Goal: Find specific page/section: Find specific page/section

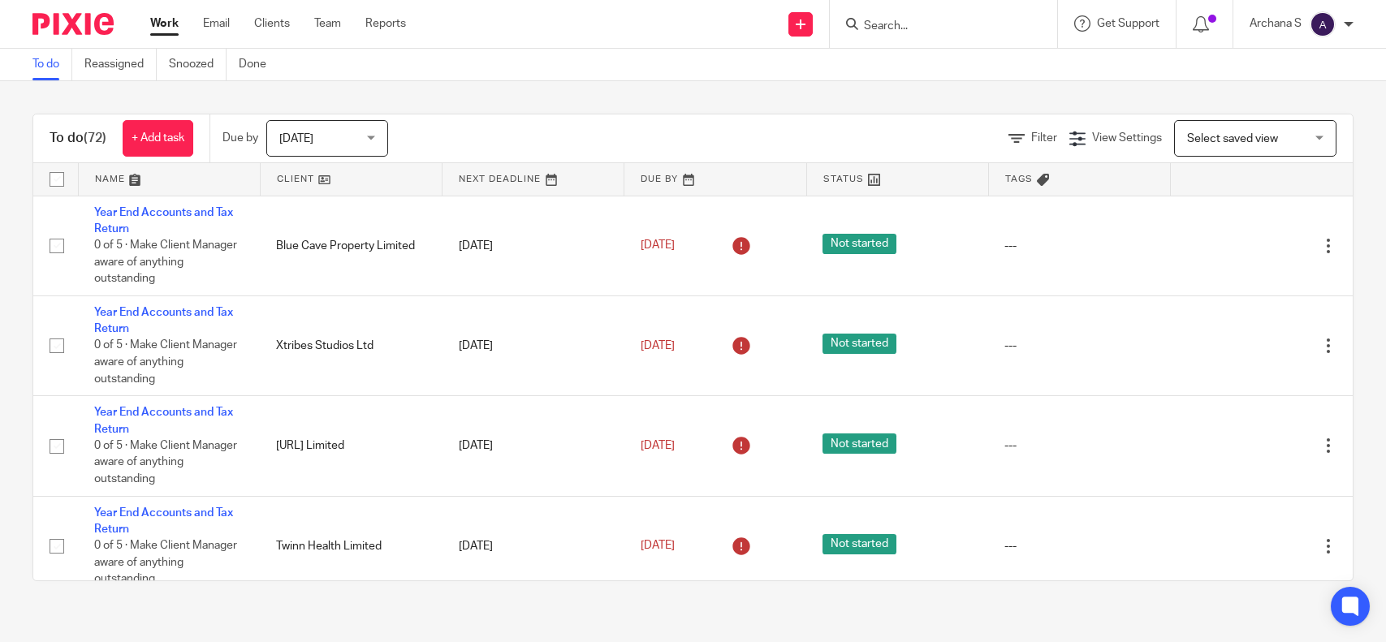
click at [895, 24] on input "Search" at bounding box center [935, 26] width 146 height 15
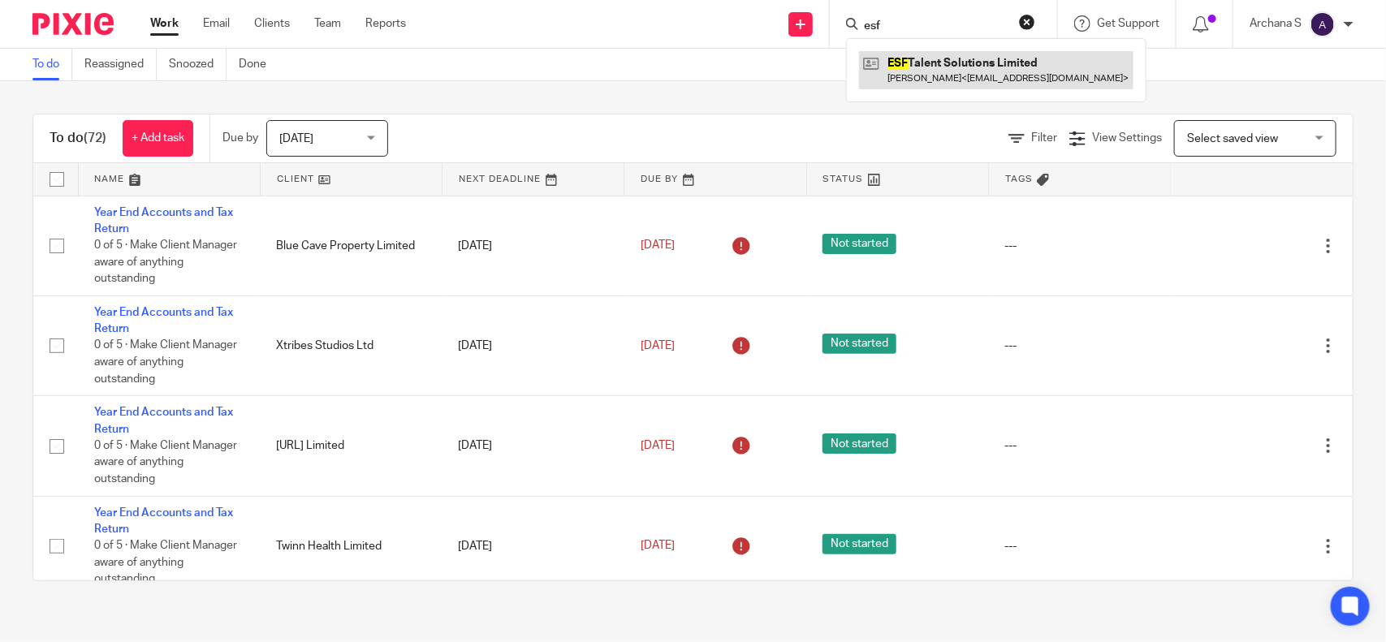
type input "esf"
click at [924, 59] on link at bounding box center [996, 69] width 274 height 37
